Goal: Check status: Check status

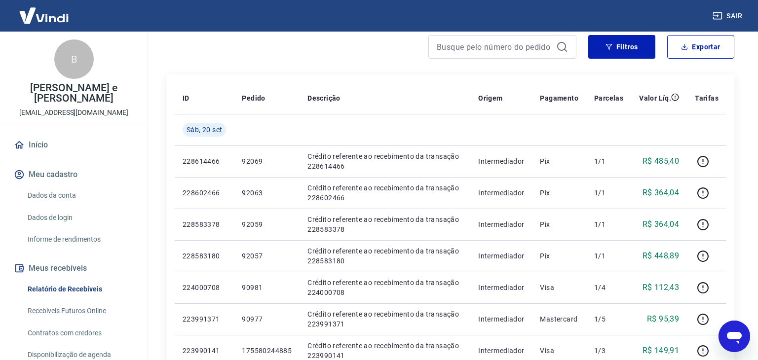
scroll to position [138, 0]
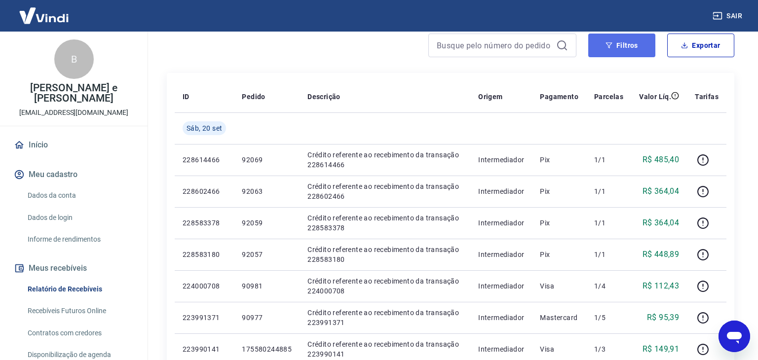
click at [631, 53] on button "Filtros" at bounding box center [621, 46] width 67 height 24
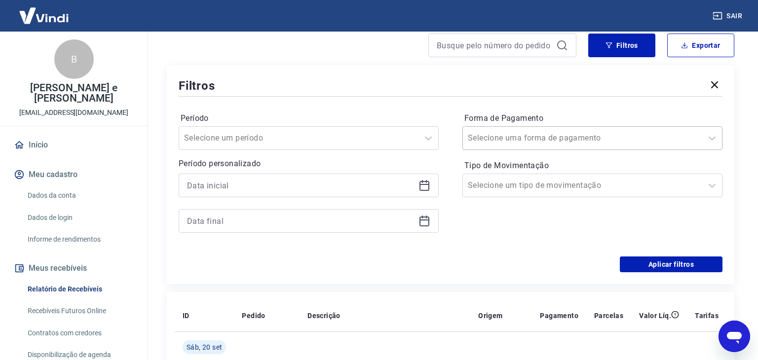
click at [535, 136] on input "Forma de Pagamento" at bounding box center [518, 138] width 100 height 12
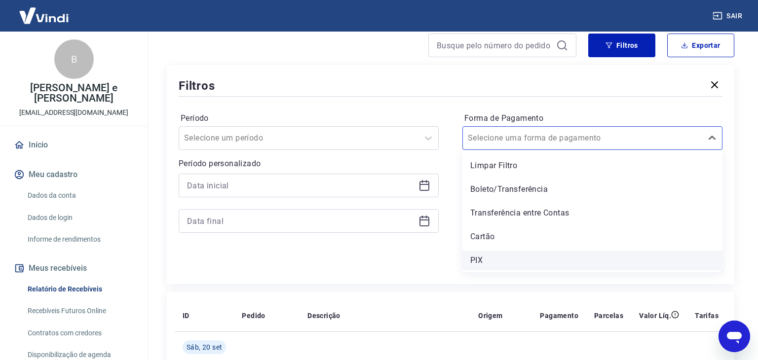
click at [493, 256] on div "PIX" at bounding box center [592, 261] width 260 height 20
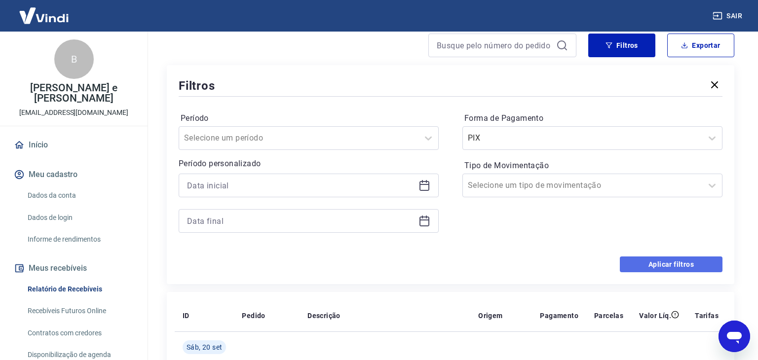
click at [665, 262] on button "Aplicar filtros" at bounding box center [671, 265] width 103 height 16
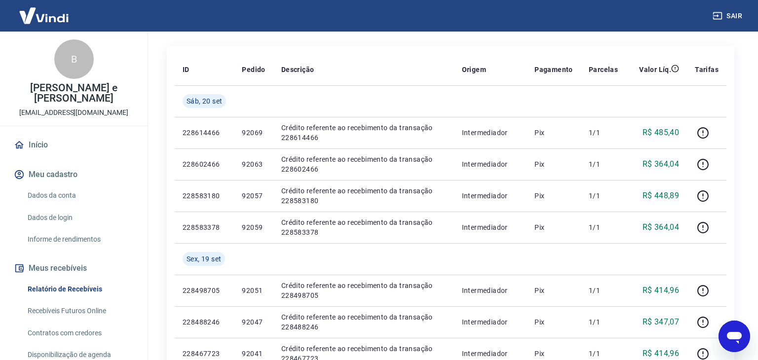
scroll to position [166, 0]
